Goal: Task Accomplishment & Management: Complete application form

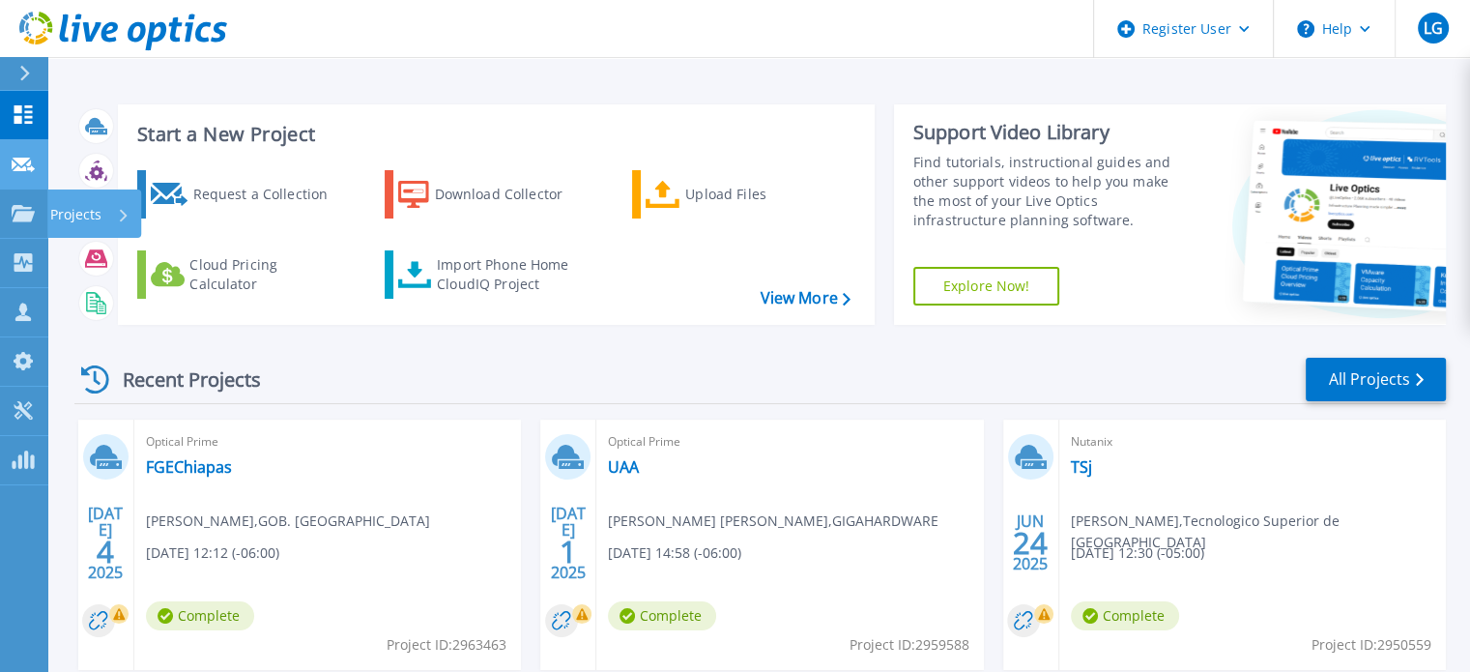
click at [21, 158] on icon at bounding box center [23, 165] width 23 height 14
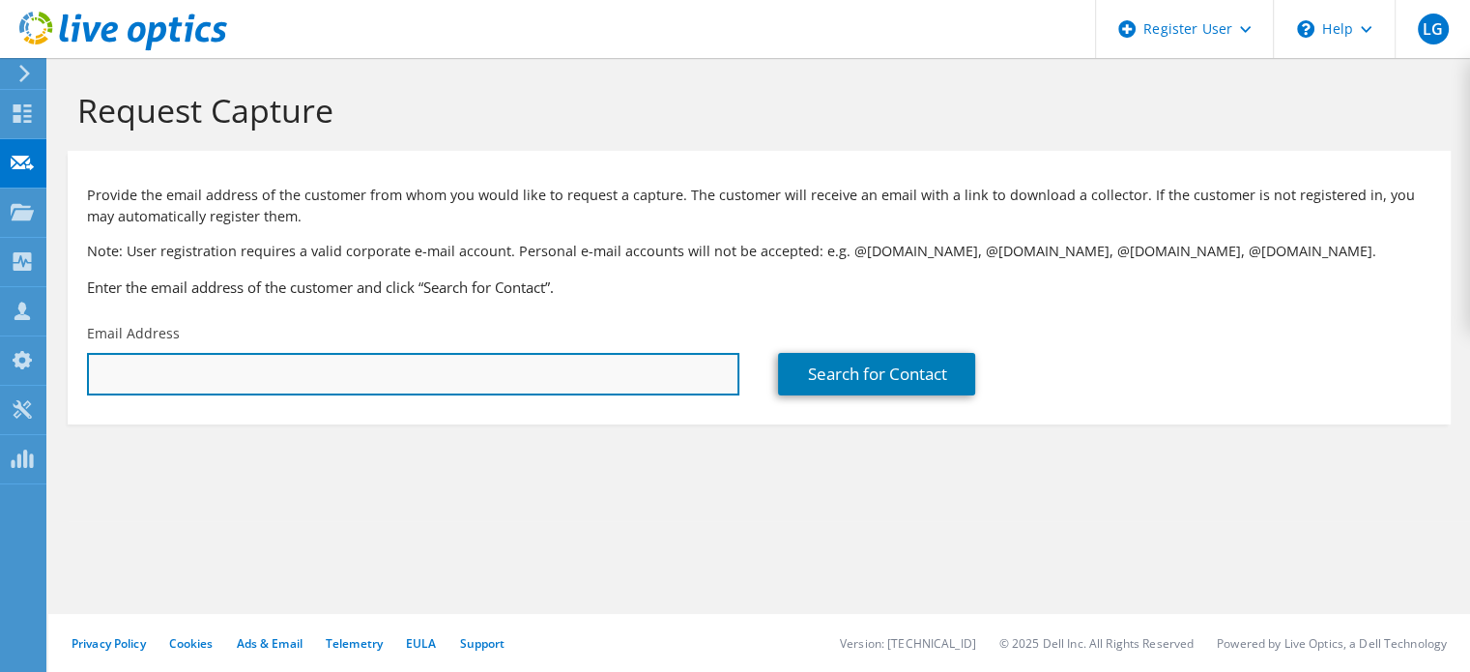
click at [314, 374] on input "text" at bounding box center [413, 374] width 652 height 43
paste input "[PERSON_NAME] <[PERSON_NAME][EMAIL_ADDRESS][PERSON_NAME][DOMAIN_NAME]>"
click at [286, 378] on input "ARTURO ORTEGA VAZQUEZ <arturo.ortega@udg.mx>" at bounding box center [413, 374] width 652 height 43
click at [303, 381] on input "arturo.ortega@udg.mx>" at bounding box center [413, 374] width 652 height 43
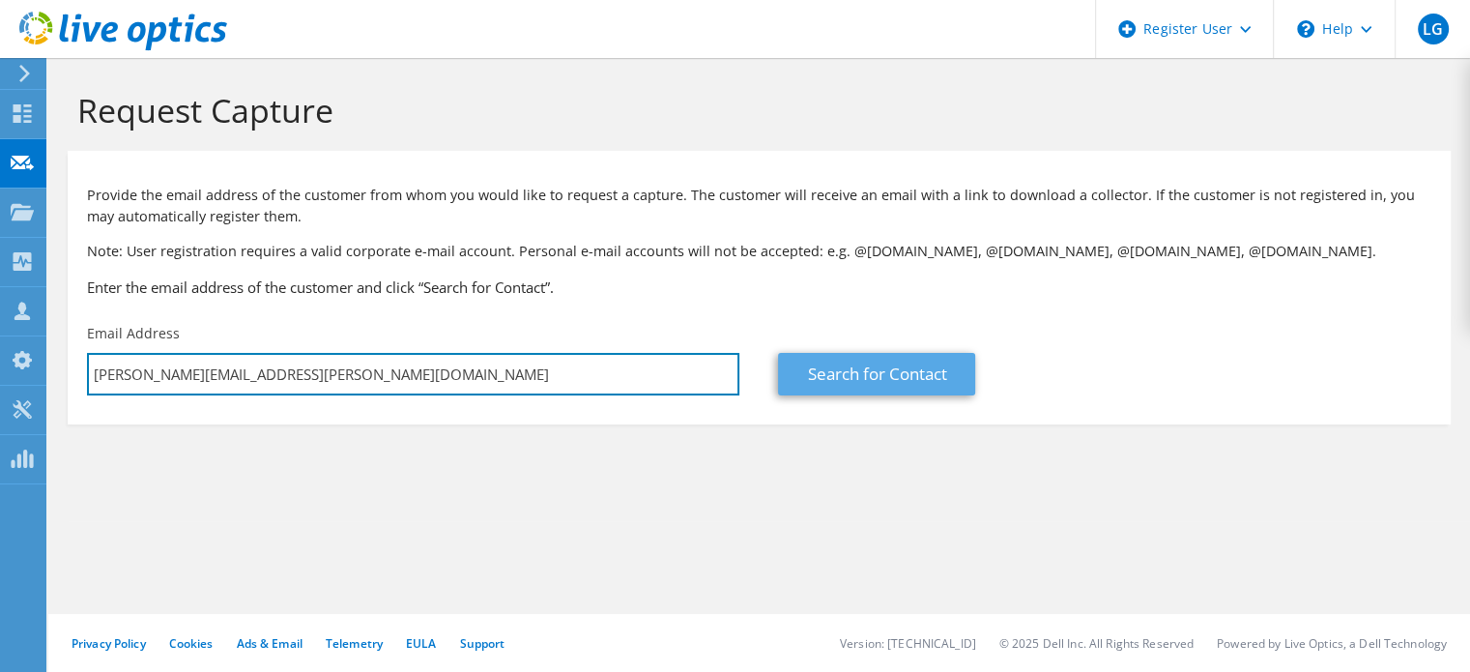
type input "arturo.ortega@udg.mx"
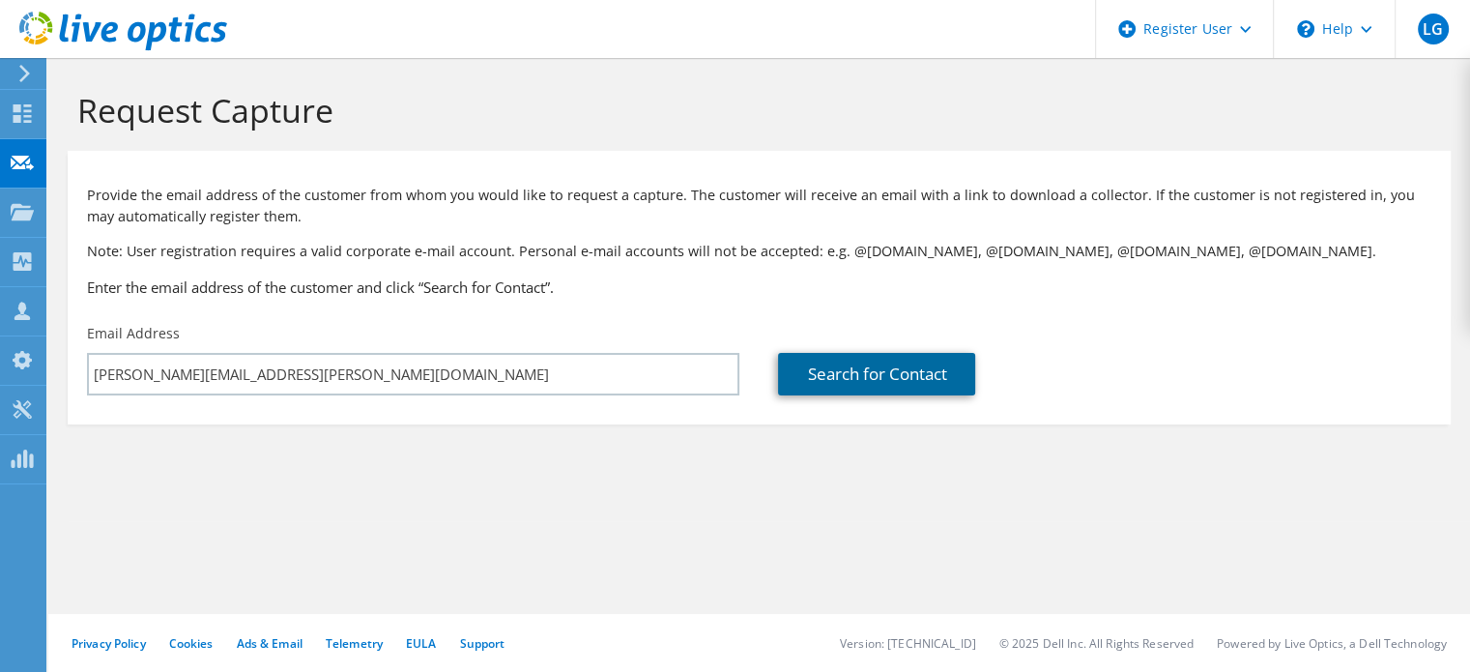
click at [835, 370] on link "Search for Contact" at bounding box center [876, 374] width 197 height 43
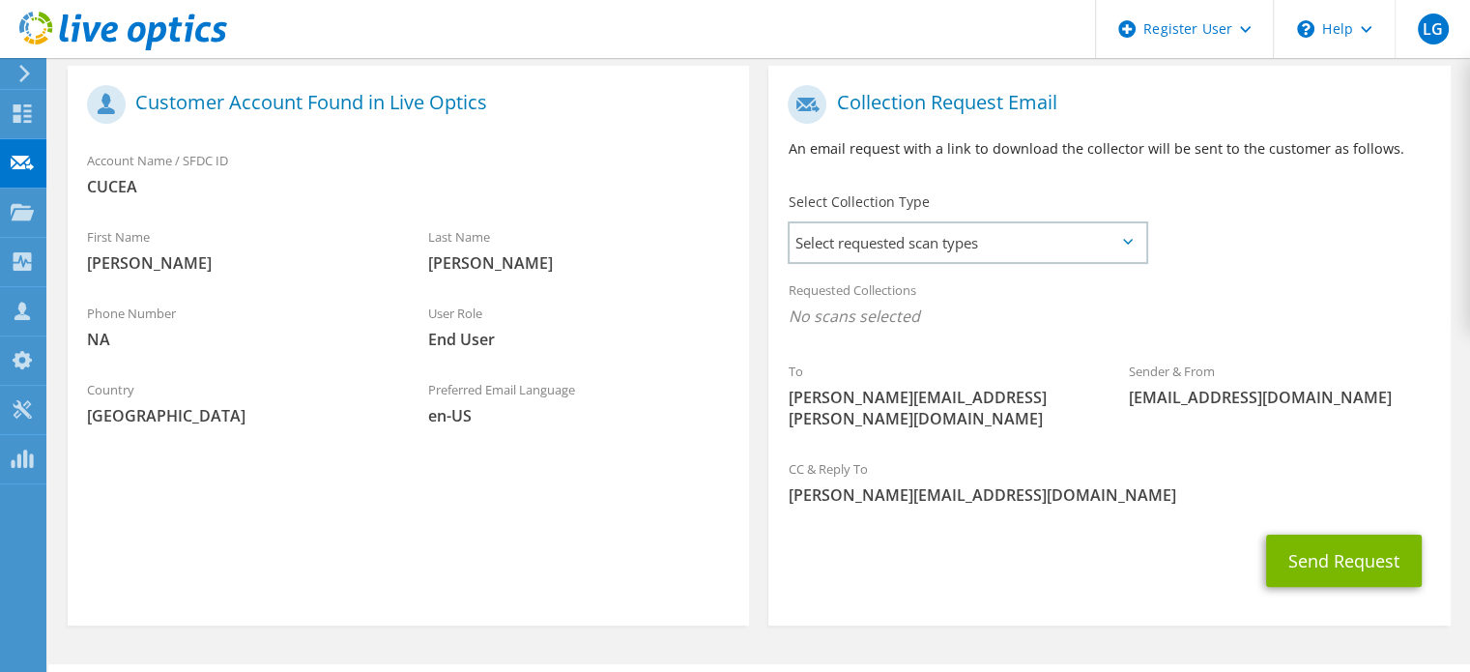
scroll to position [387, 0]
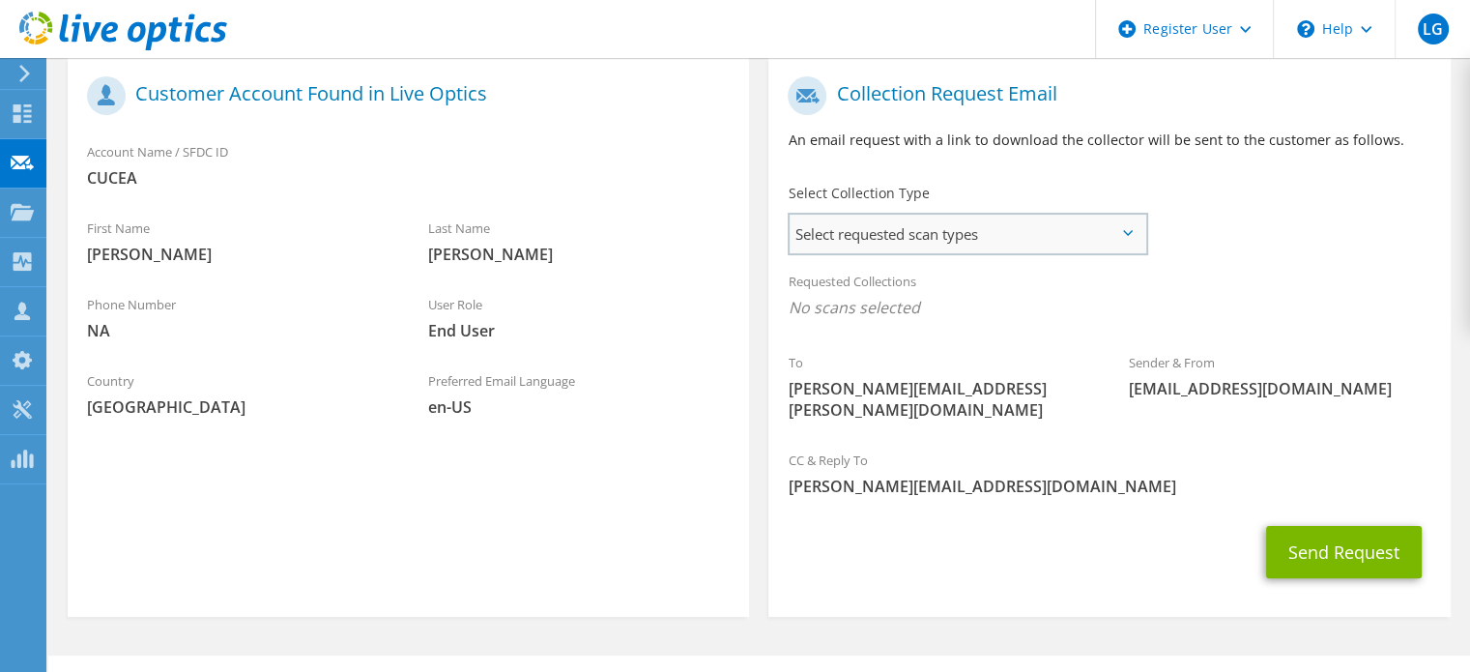
click at [909, 247] on span "Select requested scan types" at bounding box center [968, 234] width 356 height 39
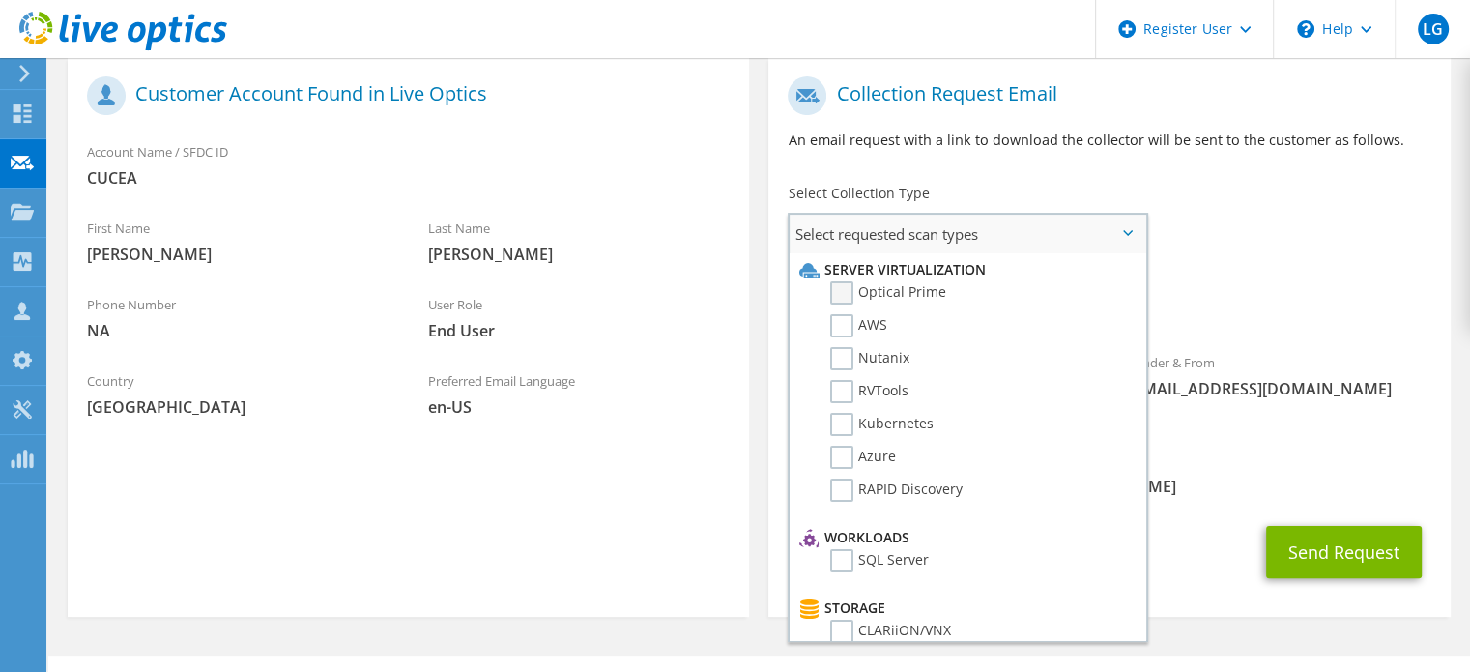
click at [855, 287] on label "Optical Prime" at bounding box center [888, 292] width 116 height 23
click at [0, 0] on input "Optical Prime" at bounding box center [0, 0] width 0 height 0
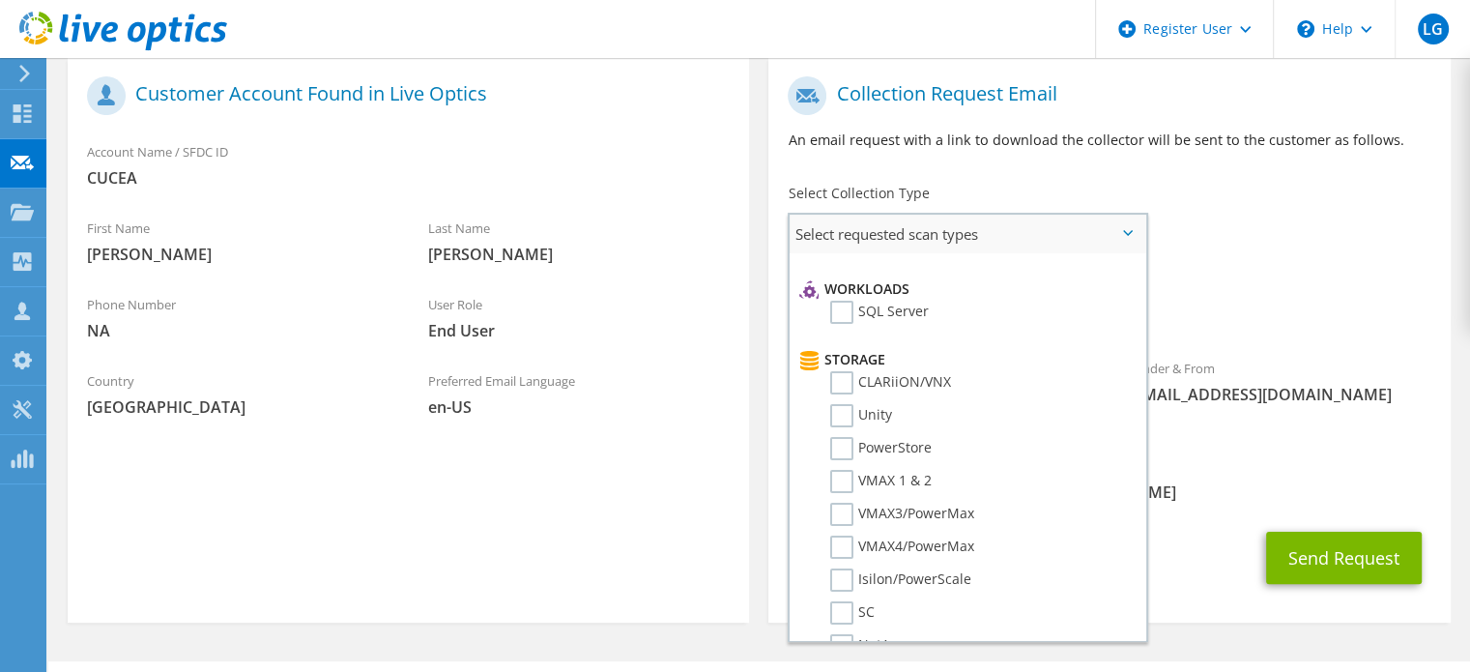
scroll to position [0, 0]
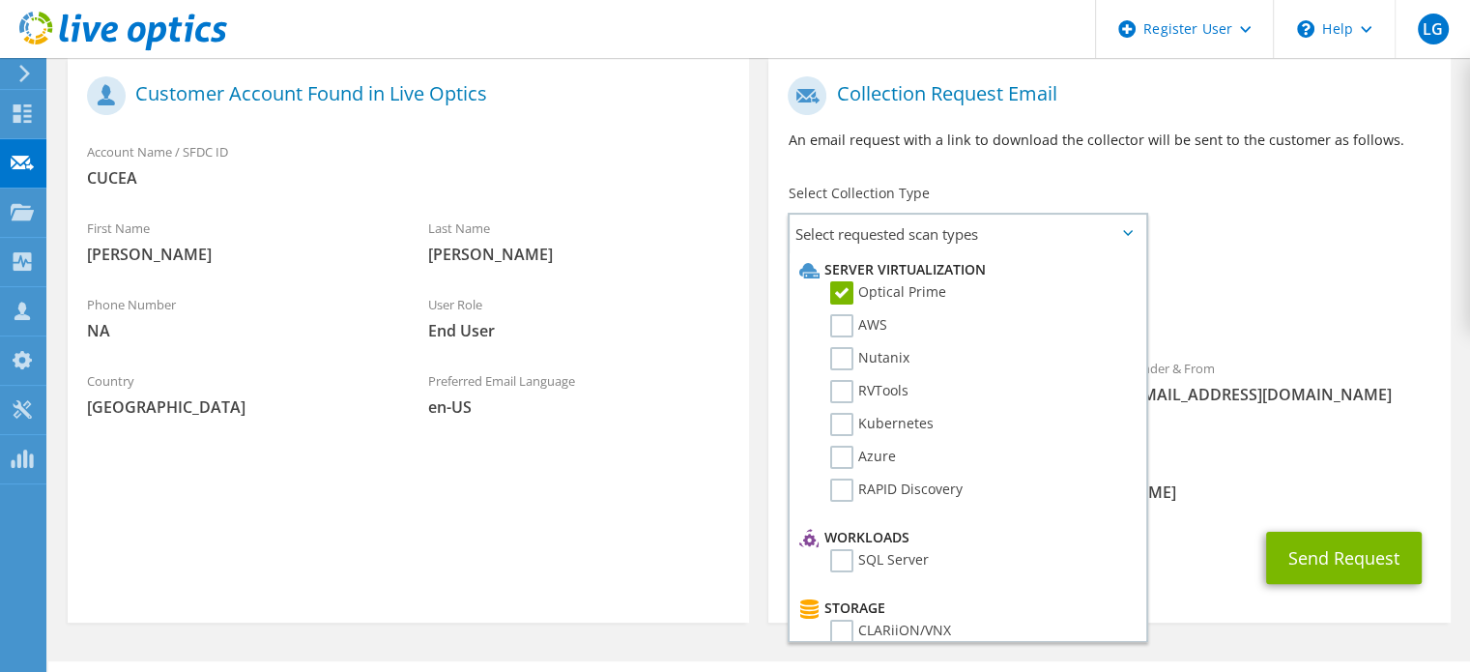
click at [1230, 481] on span "[PERSON_NAME][EMAIL_ADDRESS][DOMAIN_NAME]" at bounding box center [1109, 491] width 643 height 21
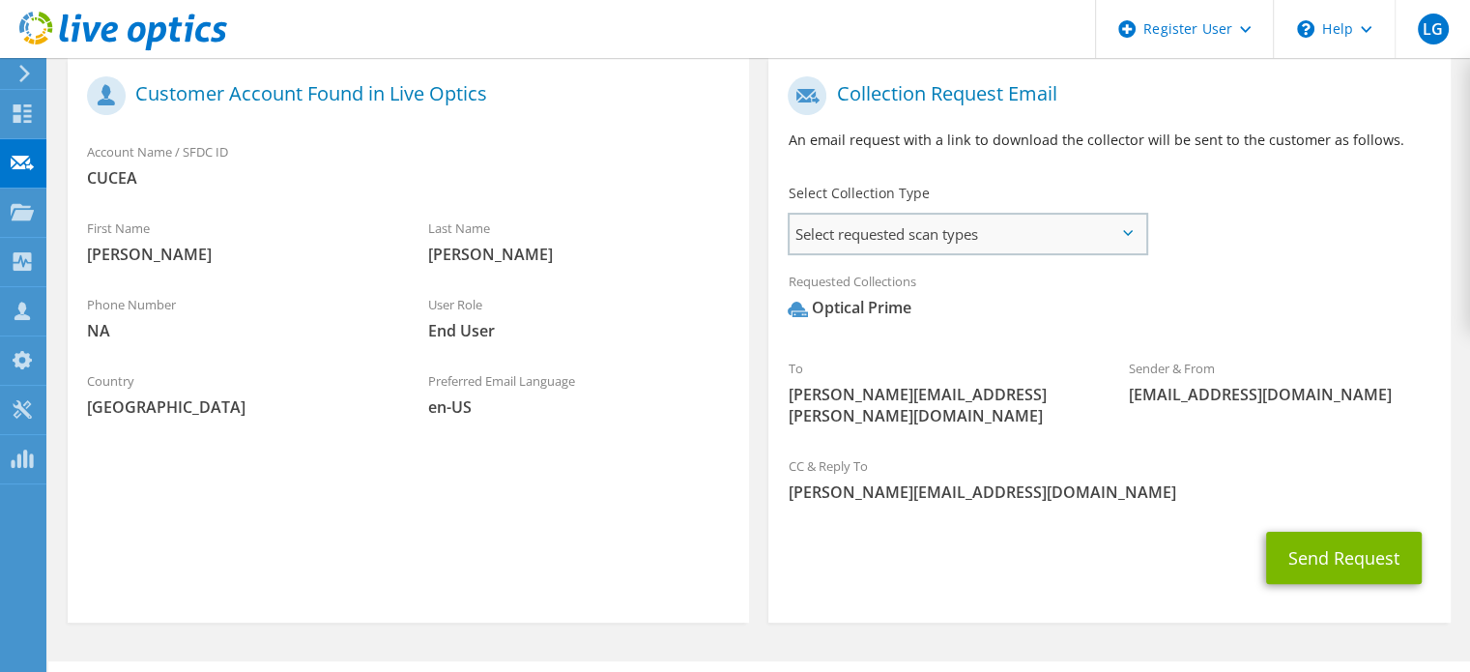
click at [1119, 231] on span "Select requested scan types" at bounding box center [968, 234] width 356 height 39
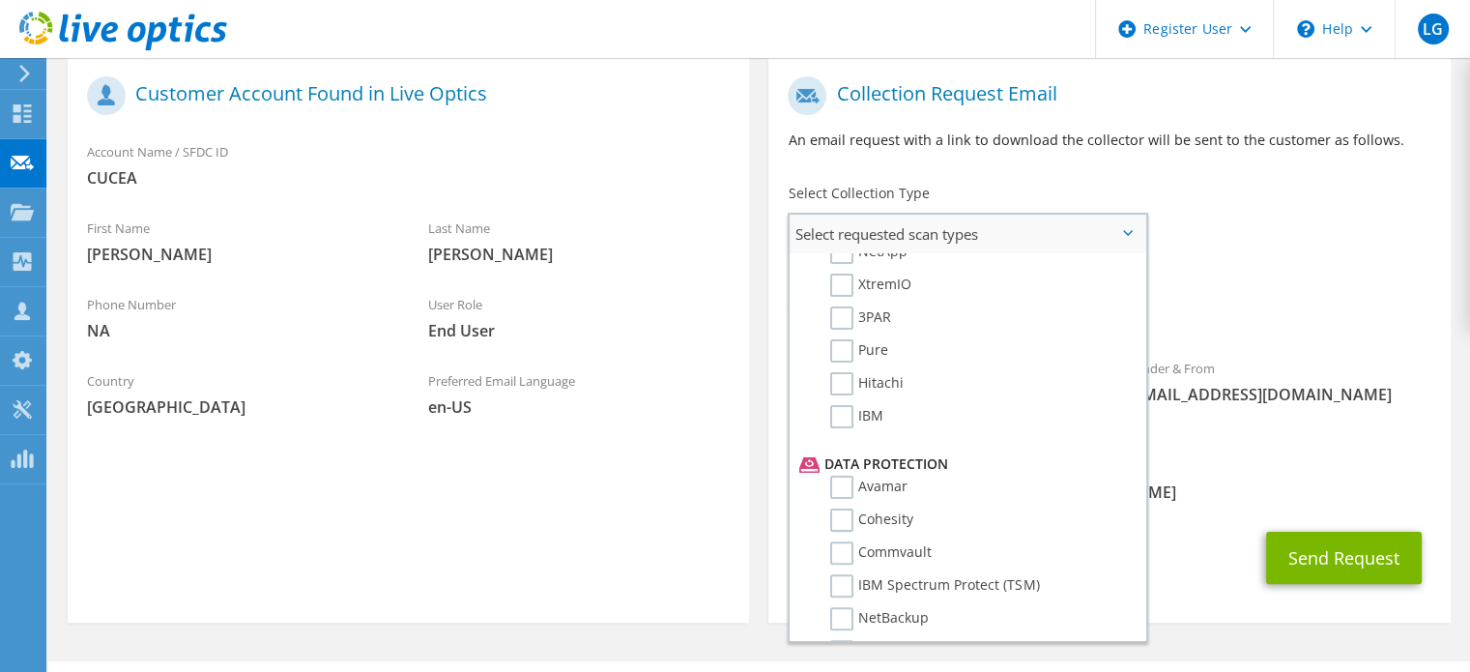
scroll to position [828, 0]
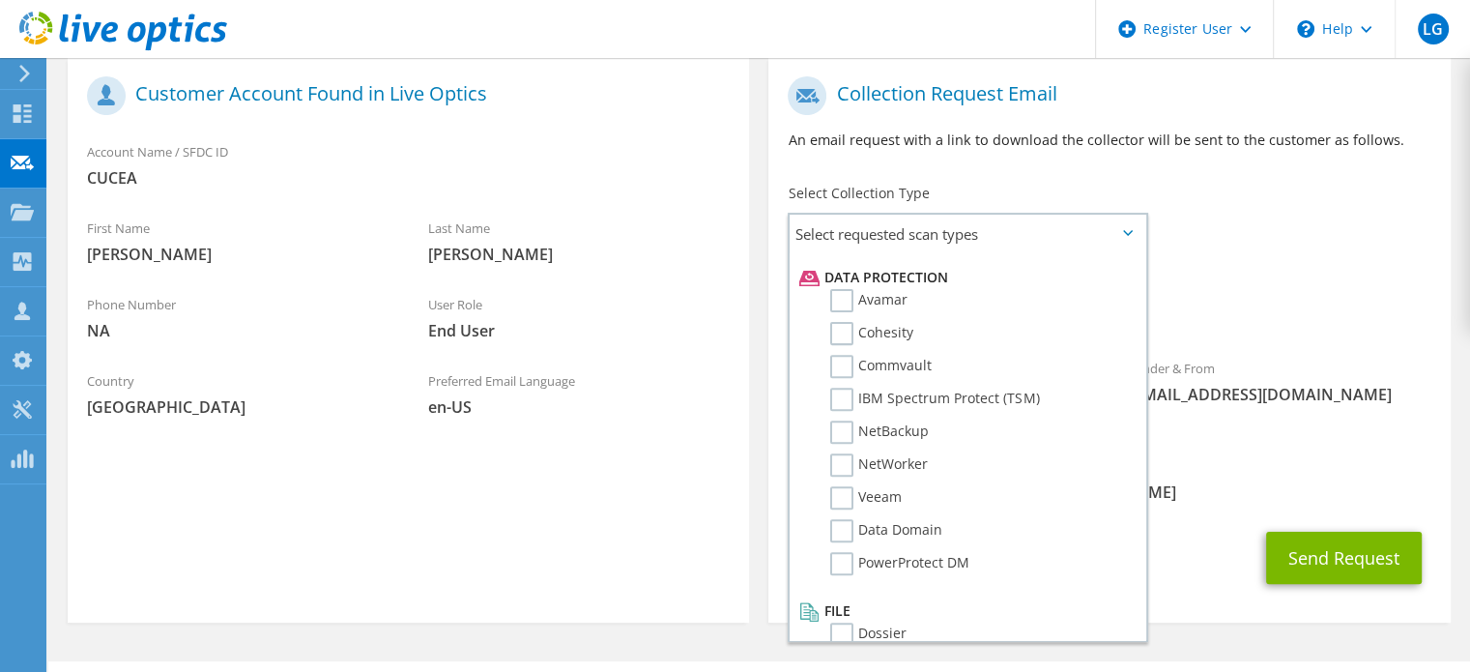
click at [1241, 446] on div "CC & Reply To Leonardo.Otonielgarcia@dell.com" at bounding box center [1108, 479] width 681 height 67
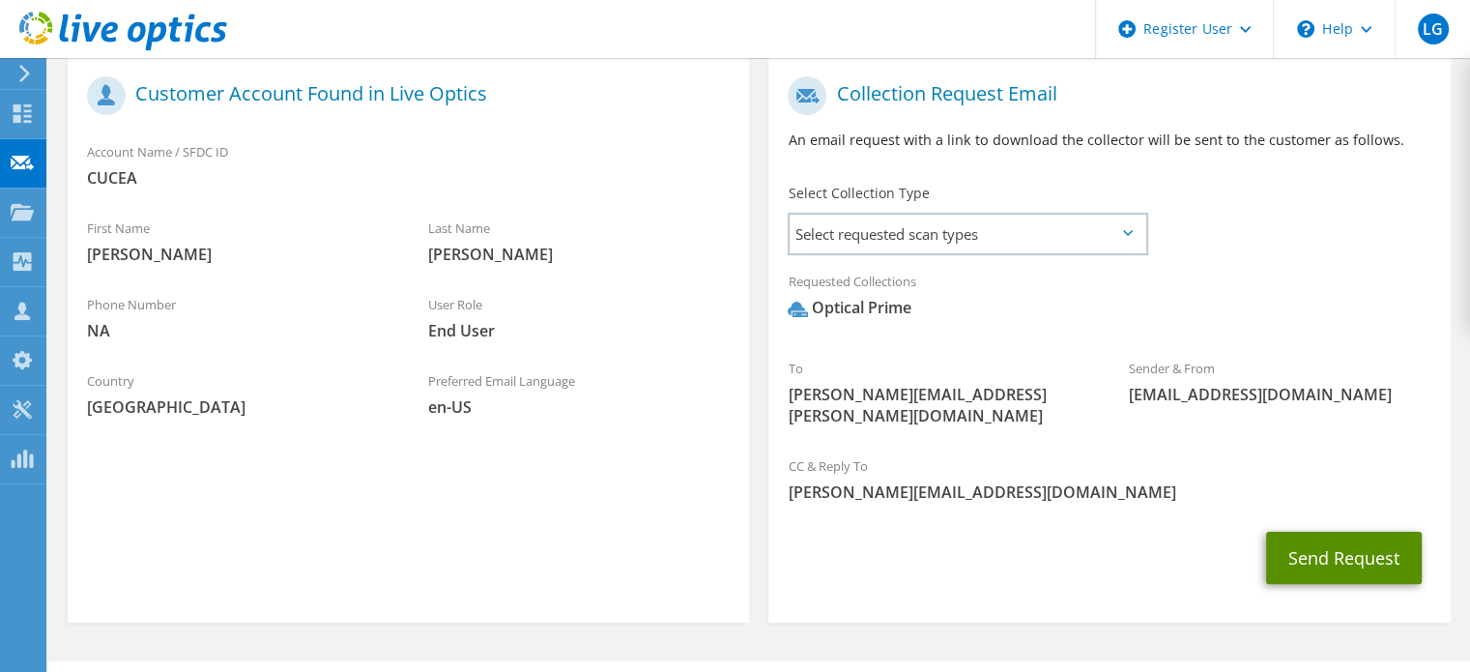
click at [1335, 542] on button "Send Request" at bounding box center [1344, 558] width 156 height 52
